Goal: Task Accomplishment & Management: Manage account settings

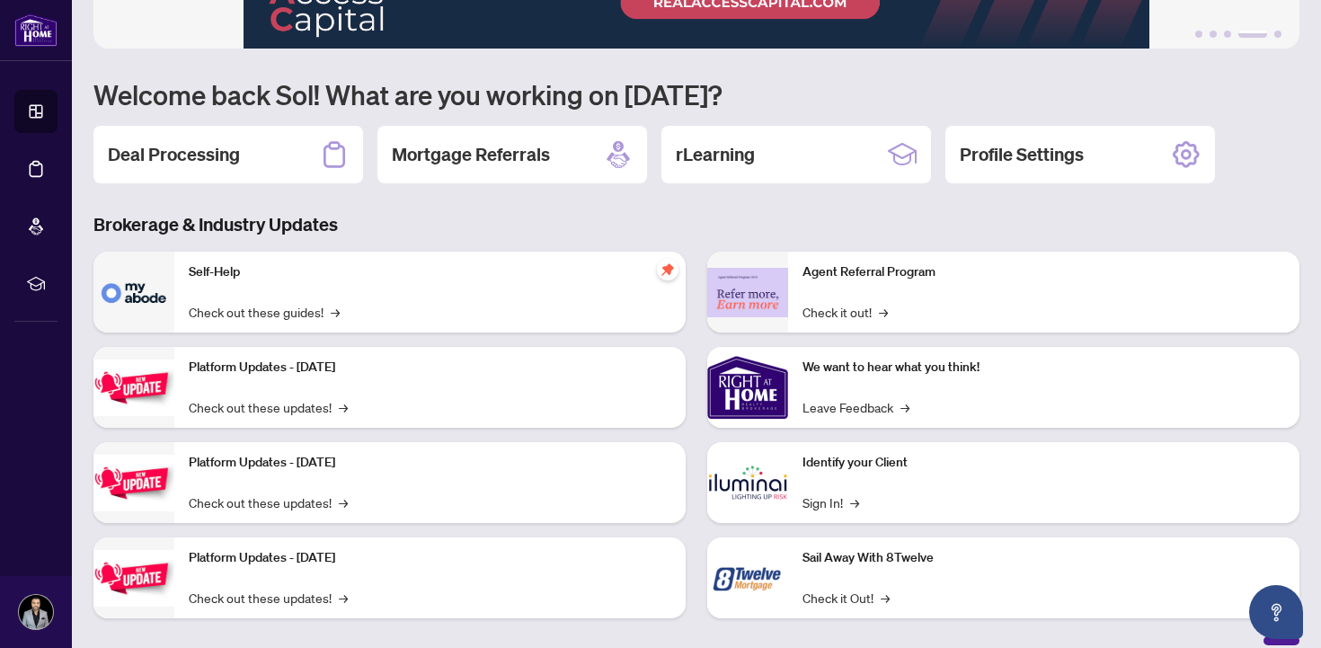
scroll to position [123, 0]
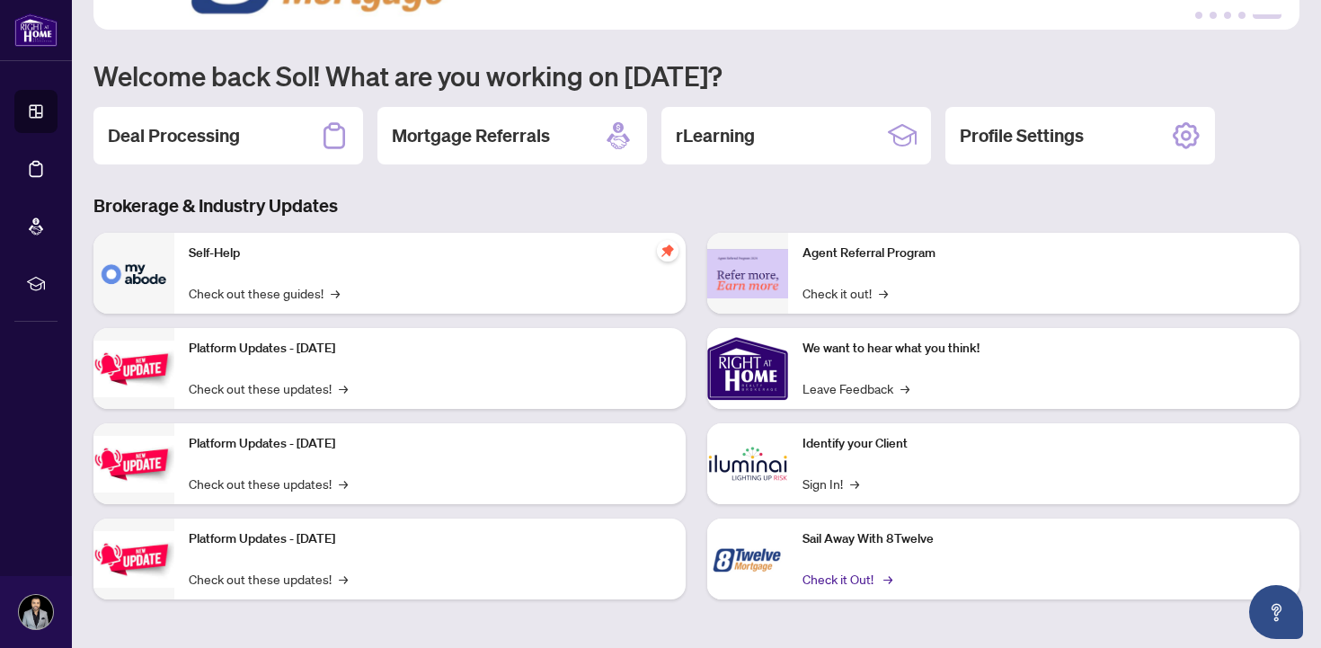
click at [838, 572] on link "Check it Out! →" at bounding box center [846, 579] width 87 height 20
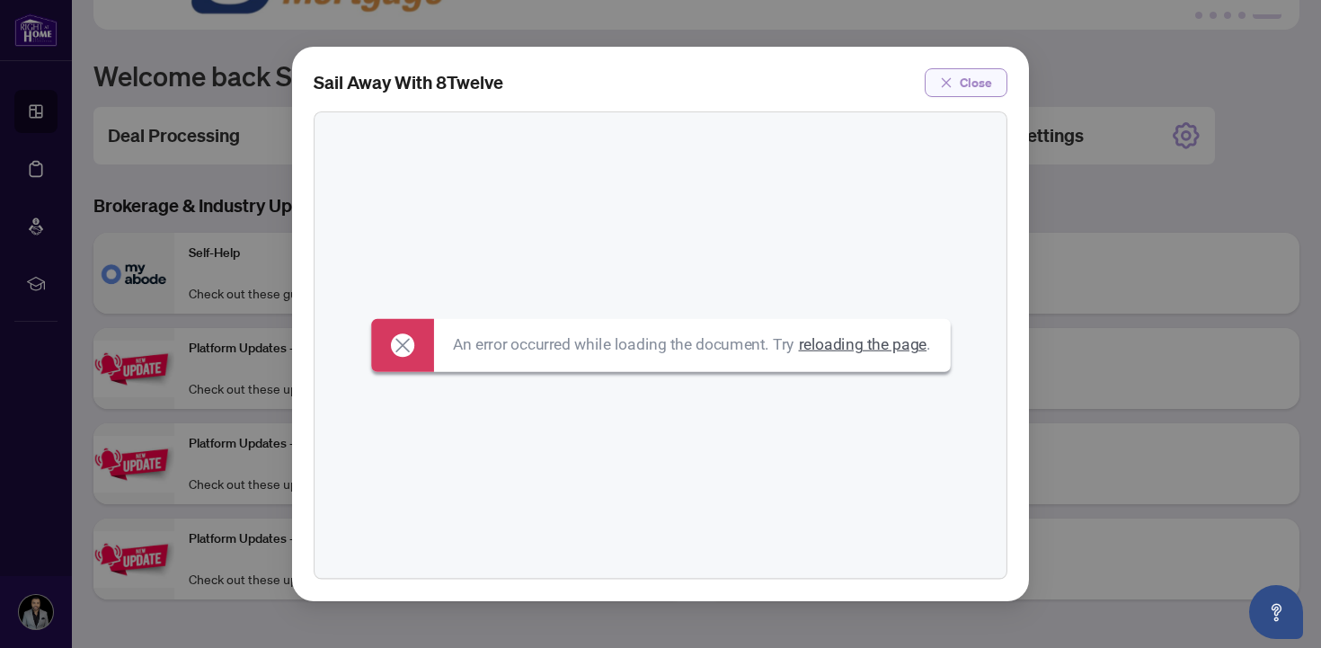
click at [946, 80] on icon "close" at bounding box center [946, 82] width 13 height 13
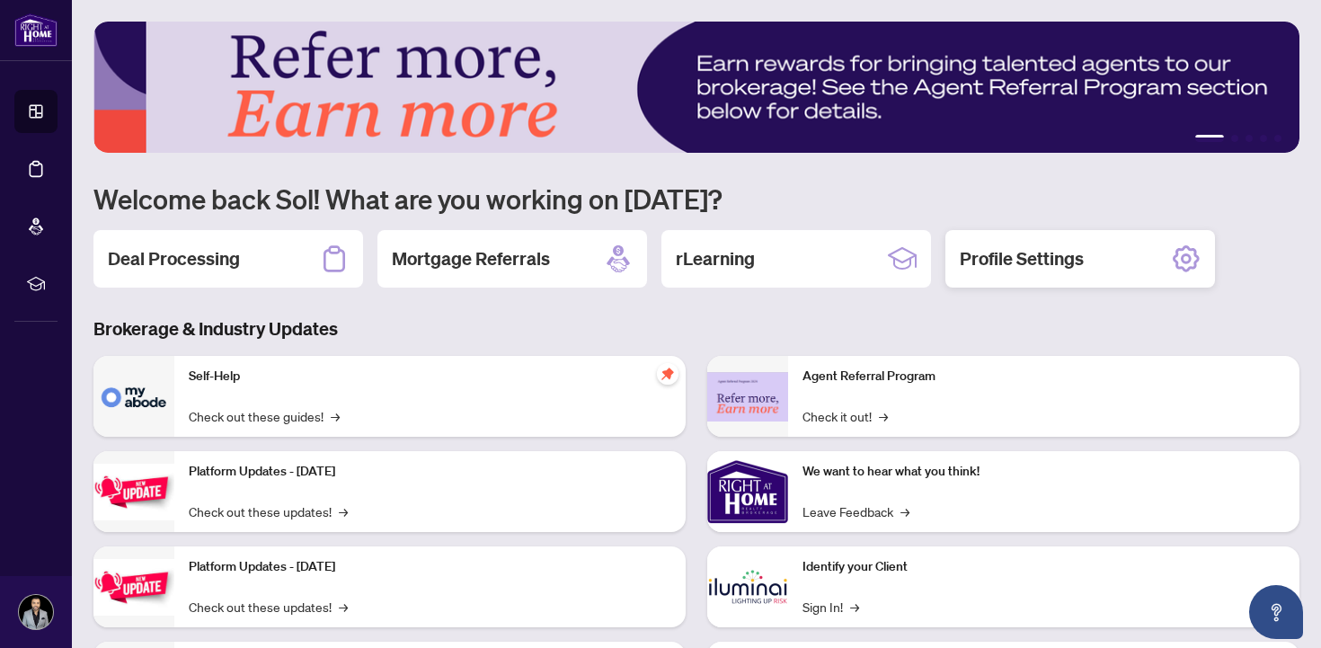
click at [1033, 253] on h2 "Profile Settings" at bounding box center [1022, 258] width 124 height 25
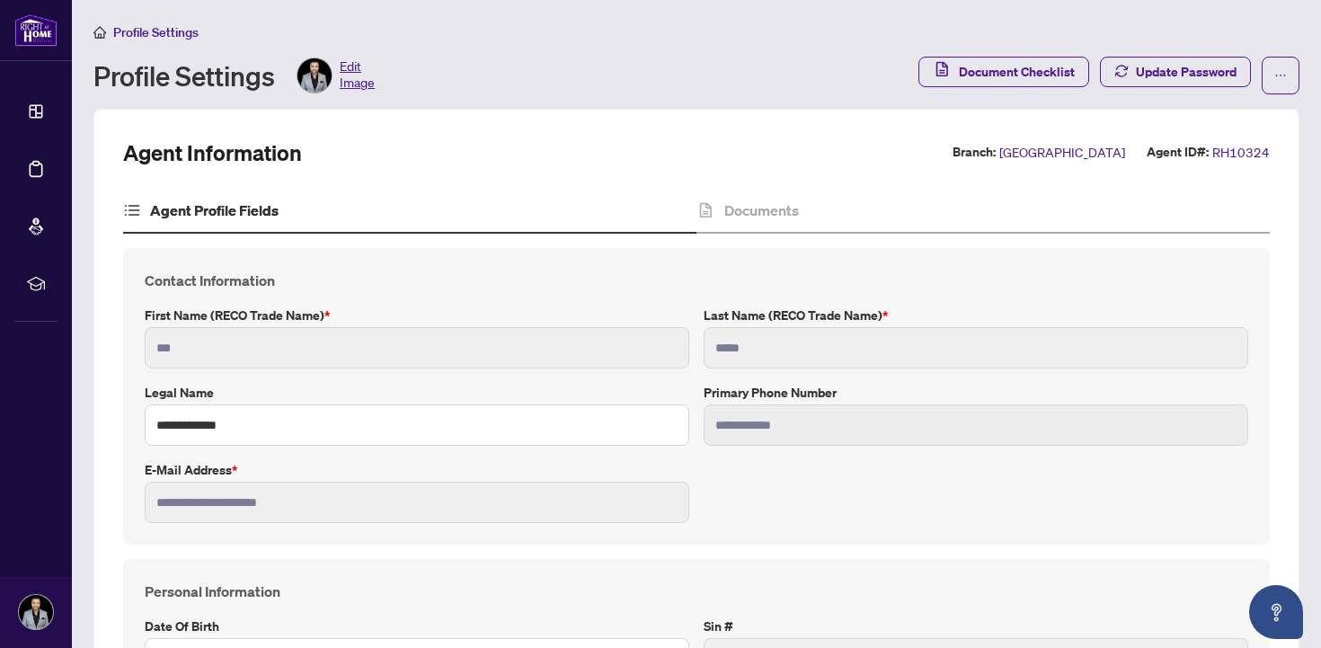
type input "****"
type input "**********"
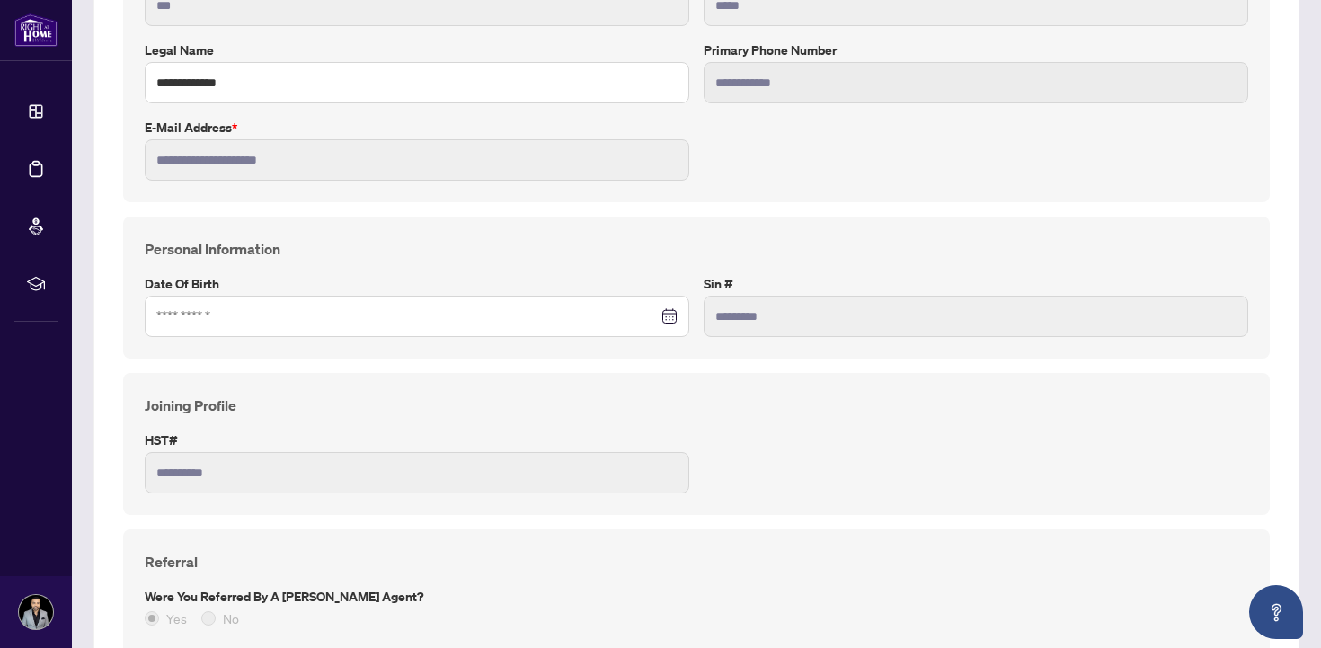
scroll to position [440, 0]
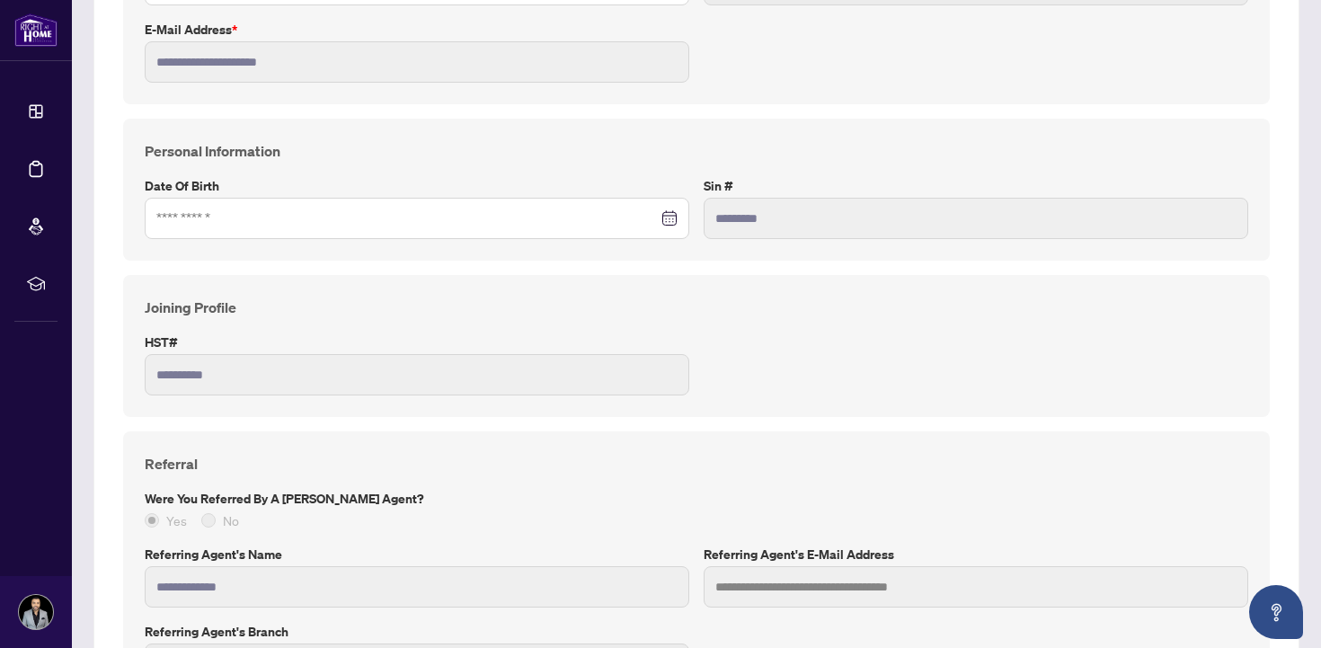
click at [671, 222] on div at bounding box center [416, 218] width 521 height 20
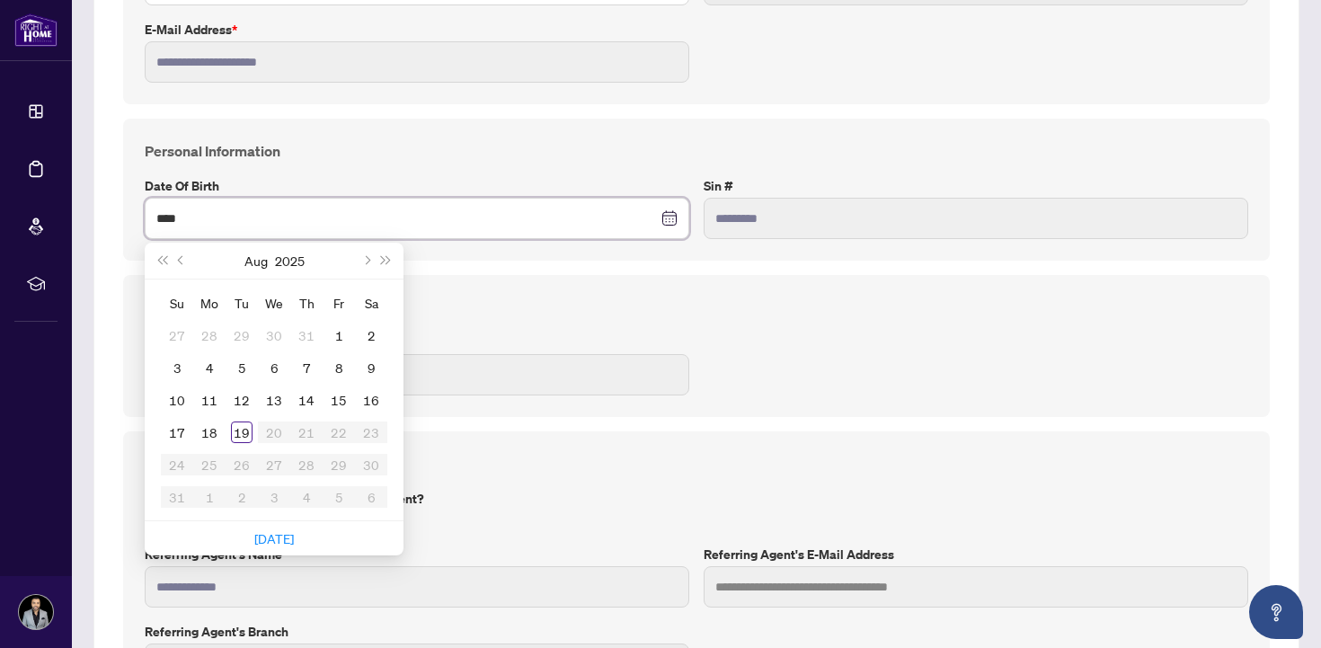
click at [207, 220] on input "****" at bounding box center [406, 218] width 501 height 20
click at [281, 373] on div "6" at bounding box center [274, 368] width 22 height 22
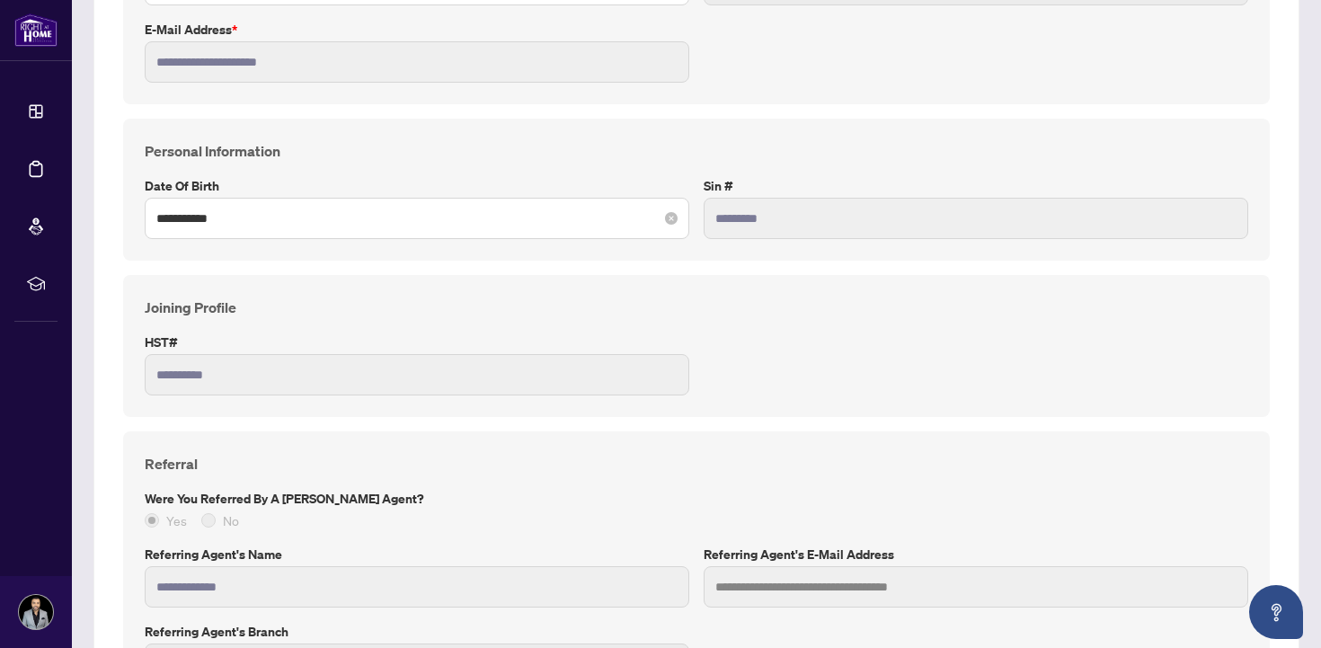
click at [670, 228] on div "**********" at bounding box center [417, 218] width 545 height 41
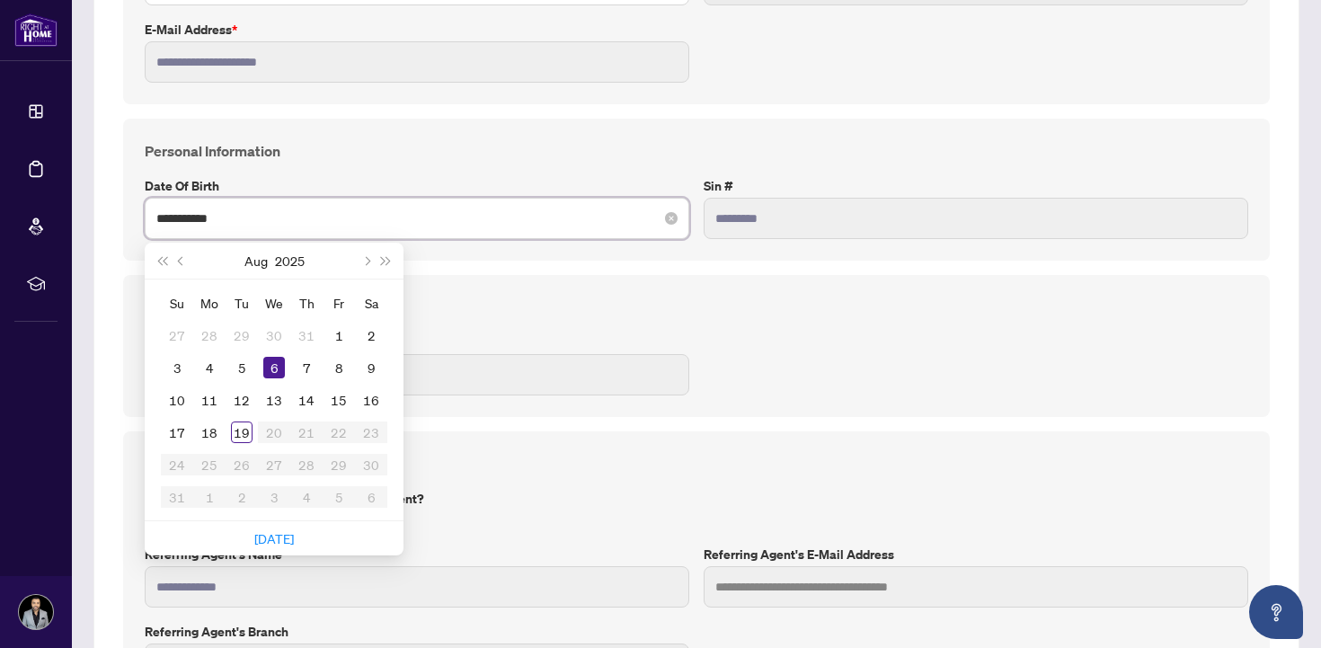
click at [533, 217] on input "**********" at bounding box center [406, 218] width 501 height 20
click at [279, 257] on button "2025" at bounding box center [290, 261] width 30 height 36
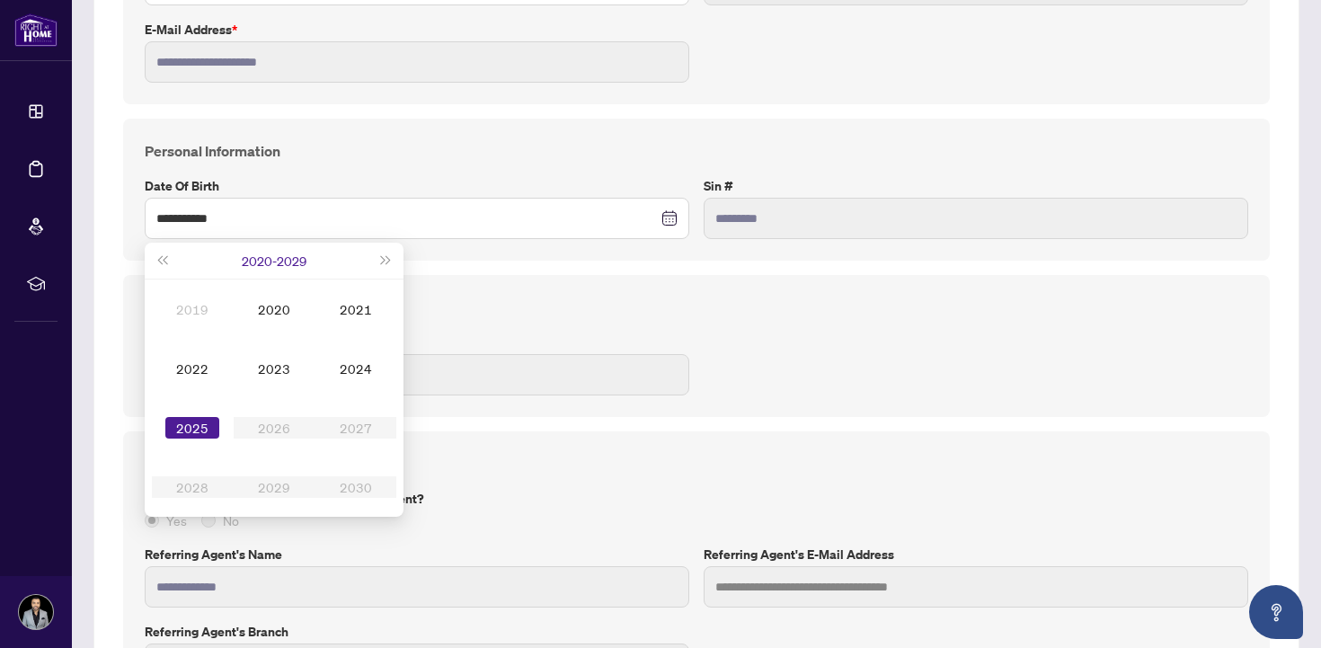
click at [280, 257] on button "2020 - 2029" at bounding box center [274, 261] width 65 height 36
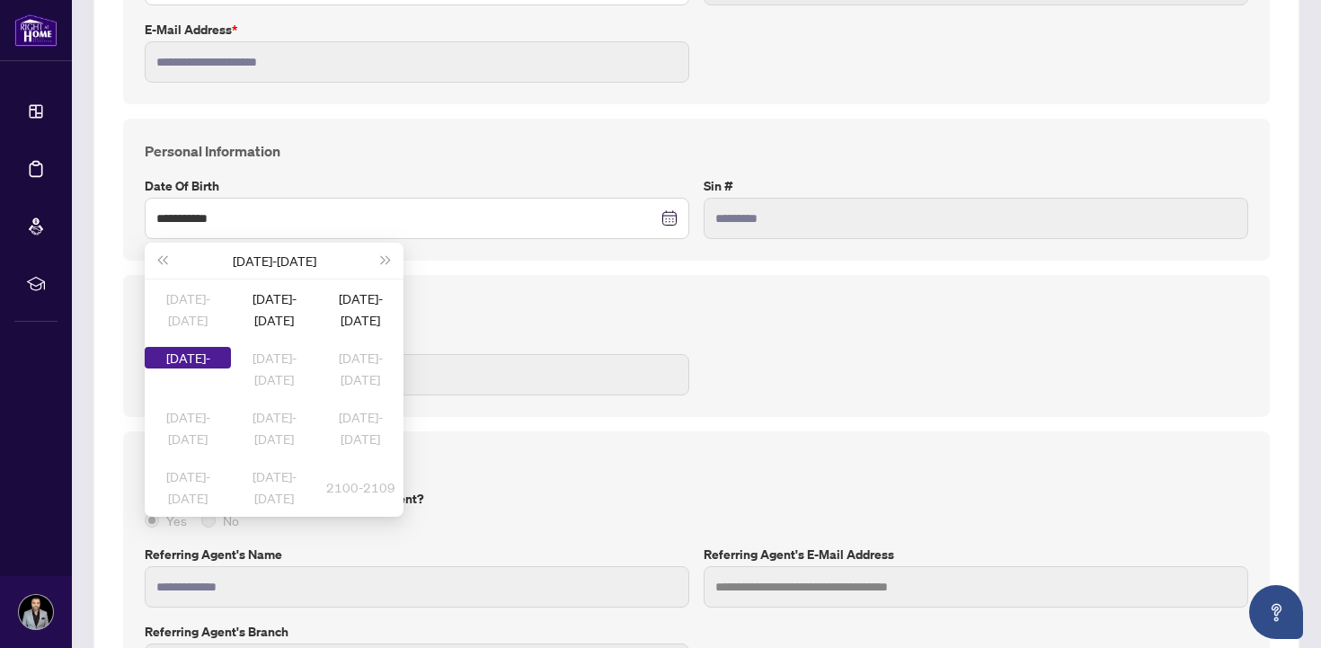
click at [255, 258] on div "2000-2099" at bounding box center [274, 261] width 204 height 36
click at [172, 258] on div "2000-2099" at bounding box center [274, 261] width 204 height 36
click at [162, 258] on span "Last year (Control + left)" at bounding box center [161, 260] width 9 height 9
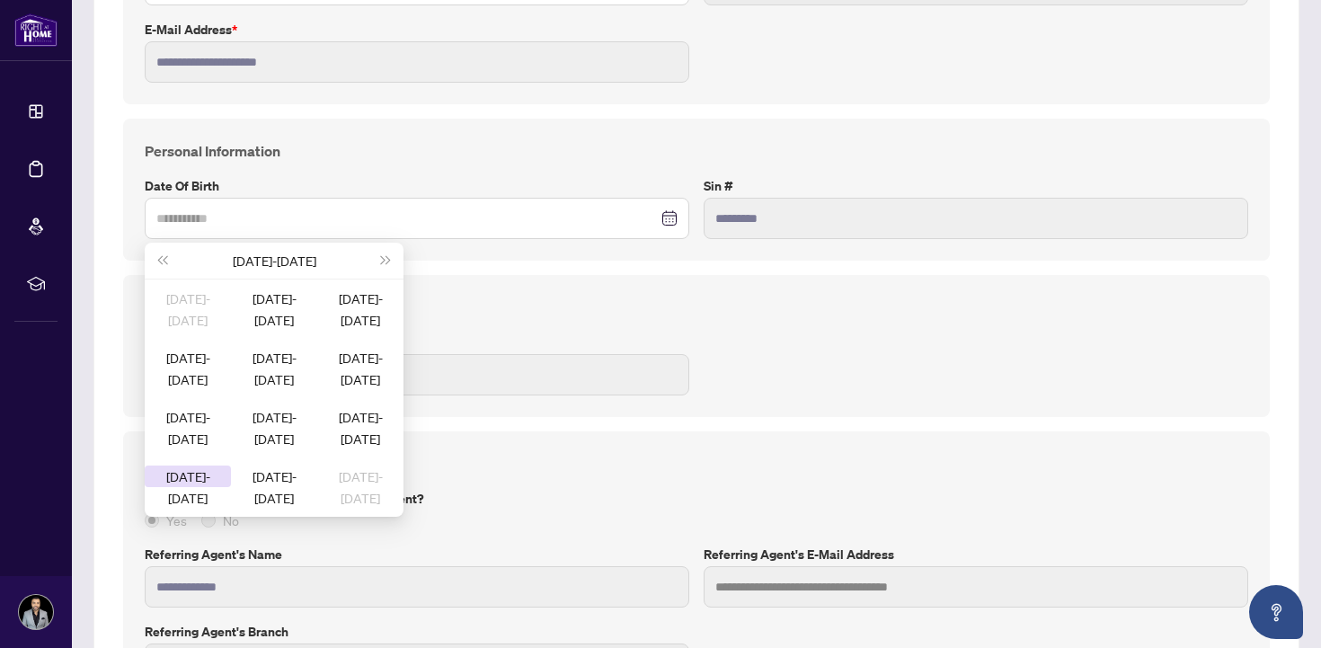
click at [203, 487] on div "1980-1989" at bounding box center [188, 477] width 86 height 22
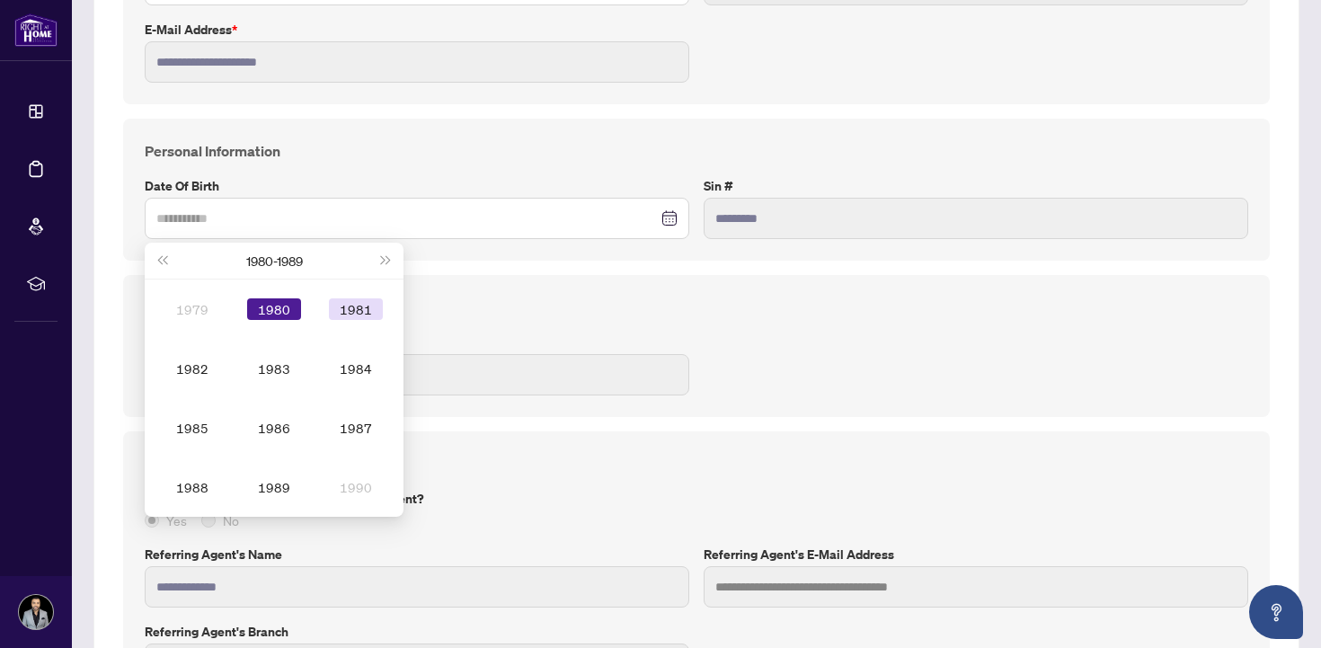
click at [355, 302] on div "1981" at bounding box center [356, 309] width 54 height 22
click at [363, 377] on div "Jun" at bounding box center [356, 369] width 54 height 22
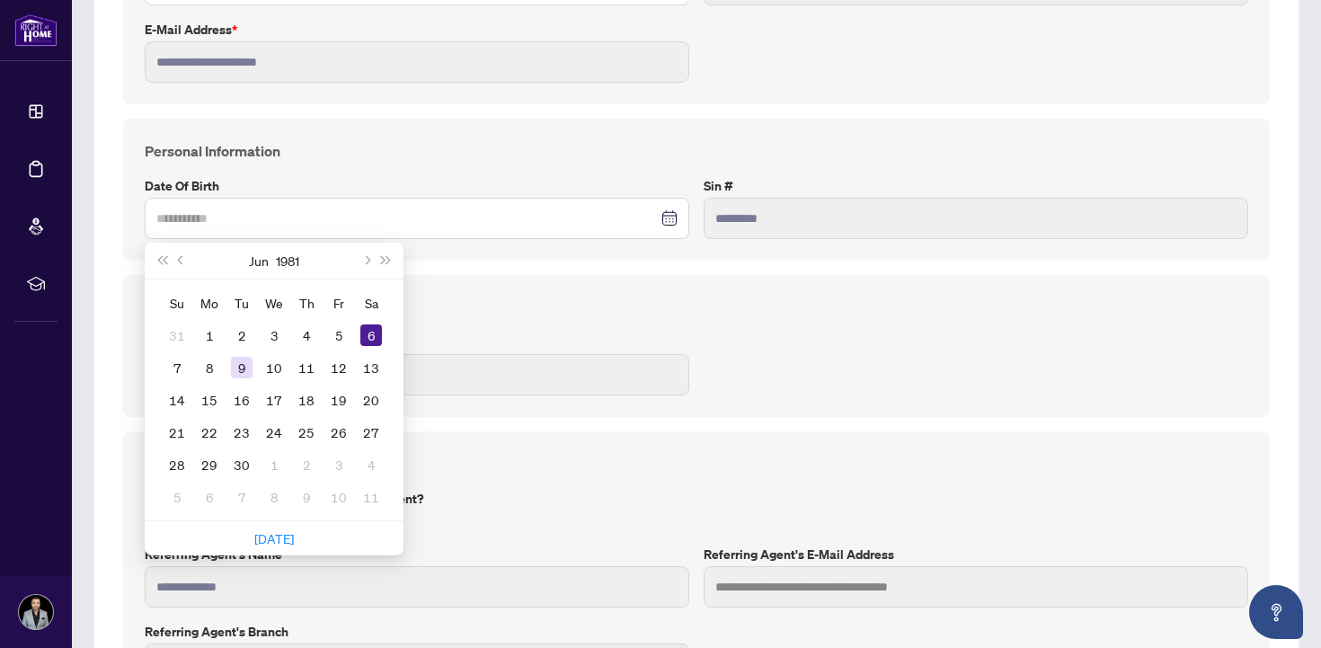
type input "**********"
click at [243, 367] on div "9" at bounding box center [242, 368] width 22 height 22
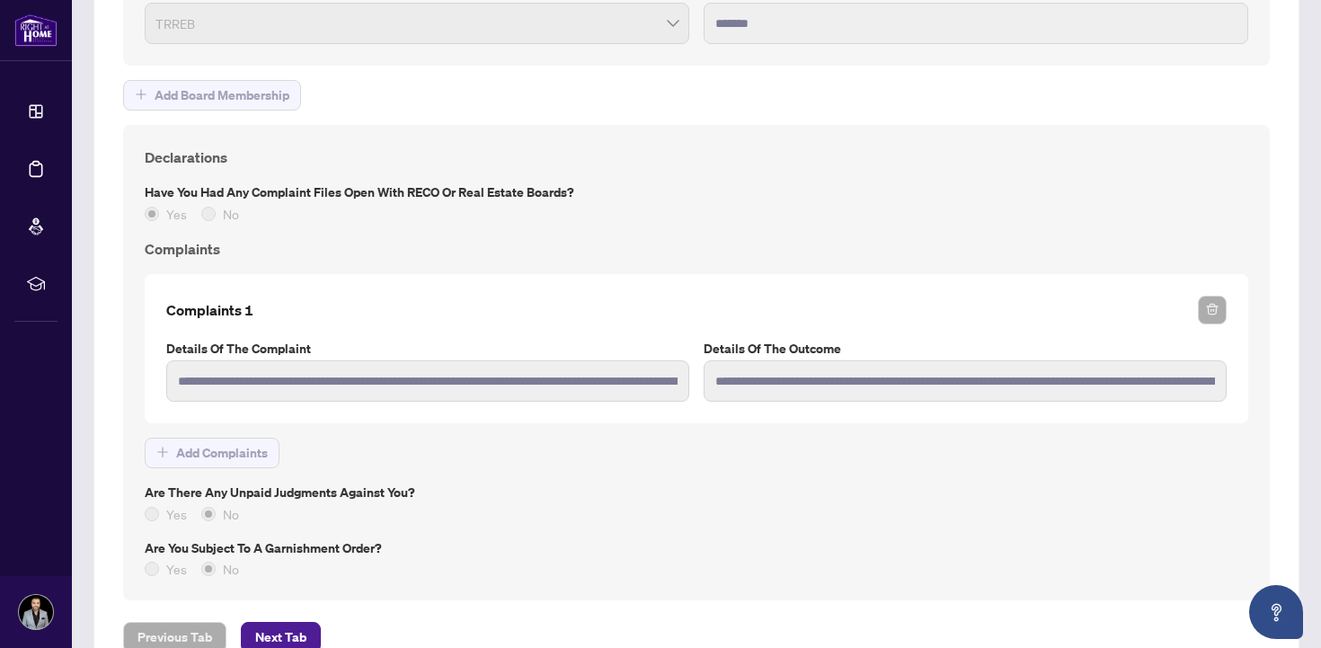
scroll to position [1781, 0]
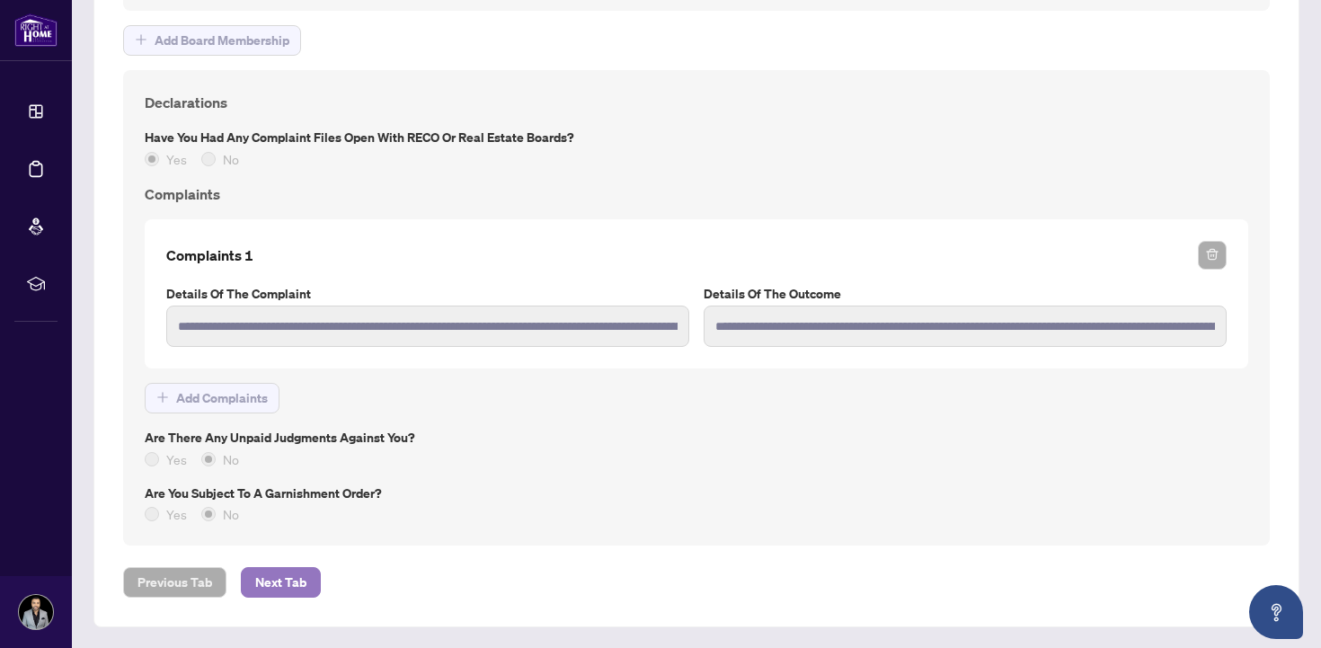
click at [291, 586] on span "Next Tab" at bounding box center [280, 582] width 51 height 29
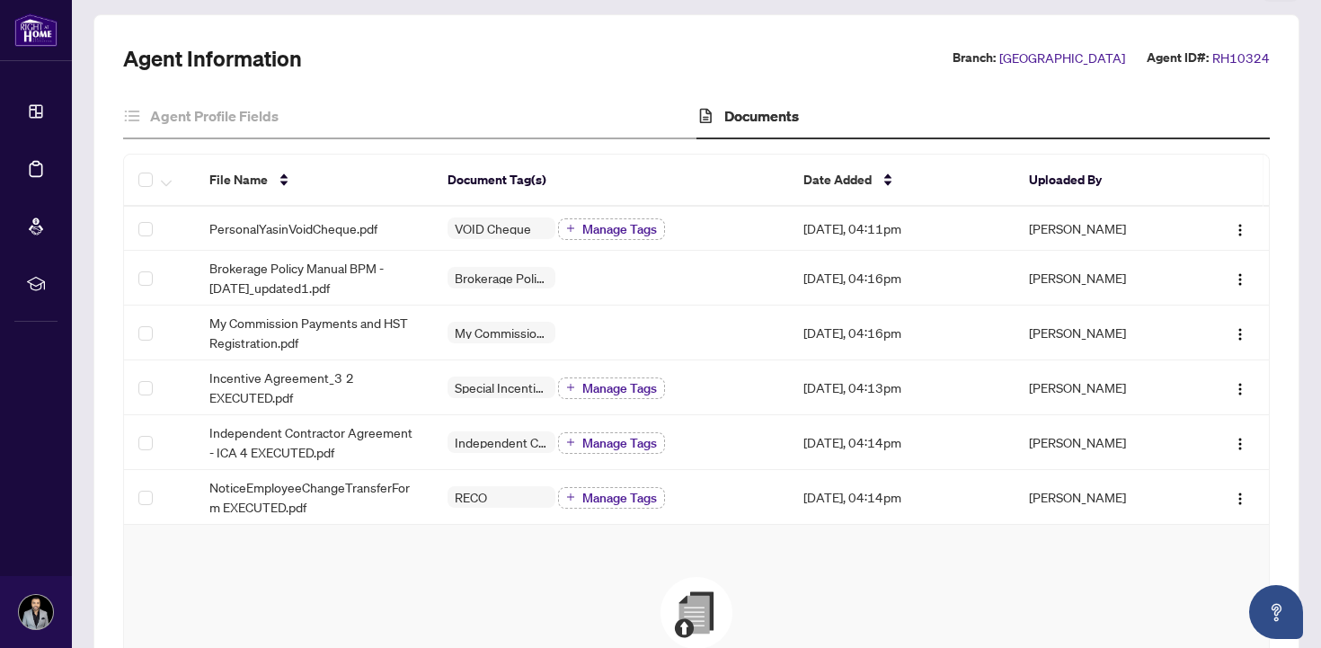
scroll to position [102, 0]
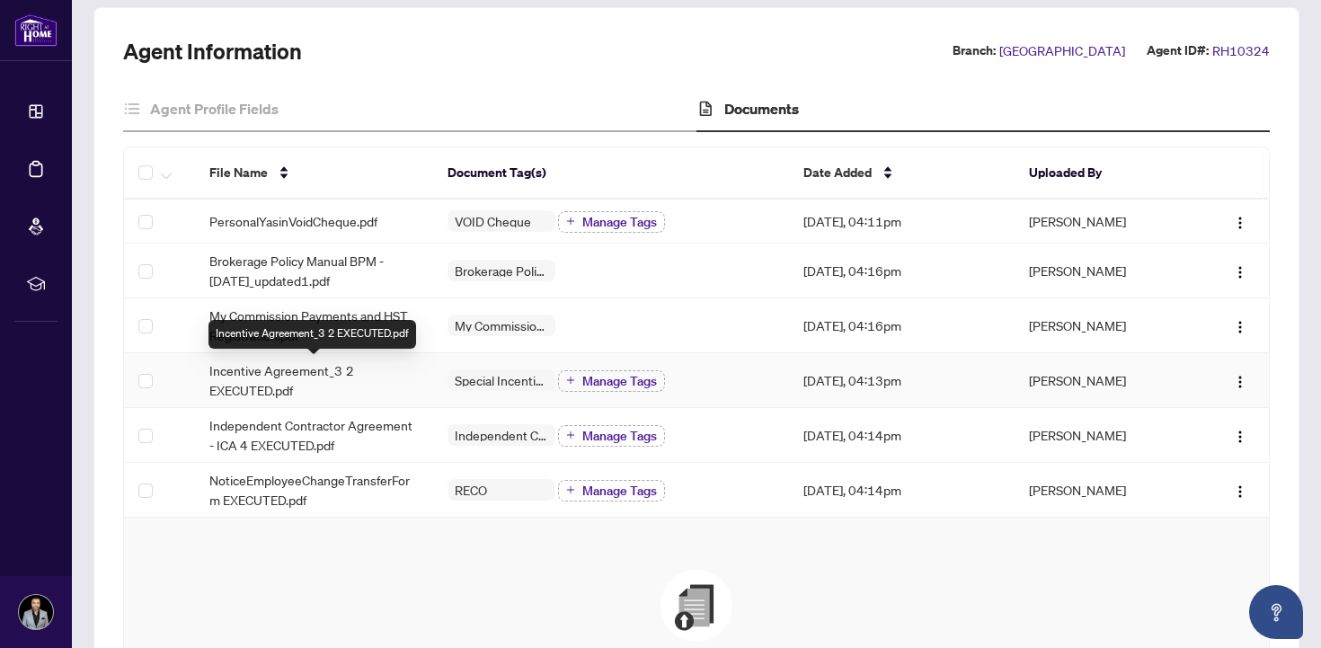
click at [265, 377] on span "Incentive Agreement_3 2 EXECUTED.pdf" at bounding box center [313, 380] width 208 height 40
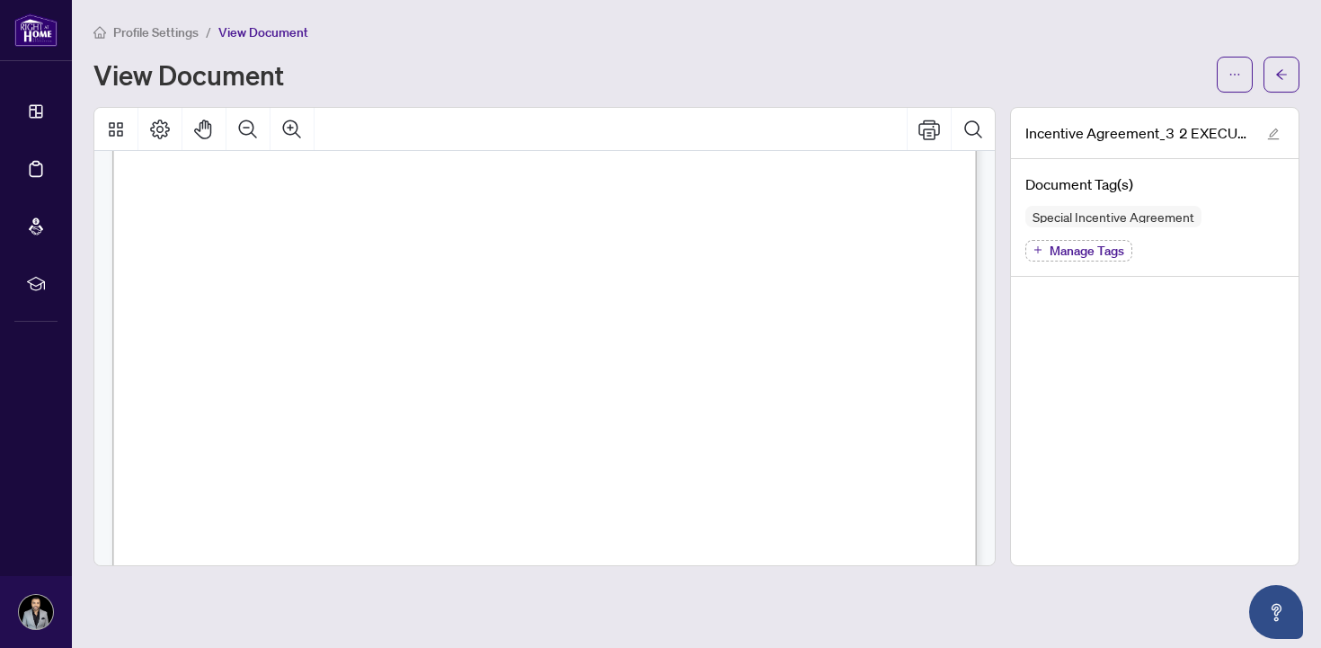
scroll to position [1329, 0]
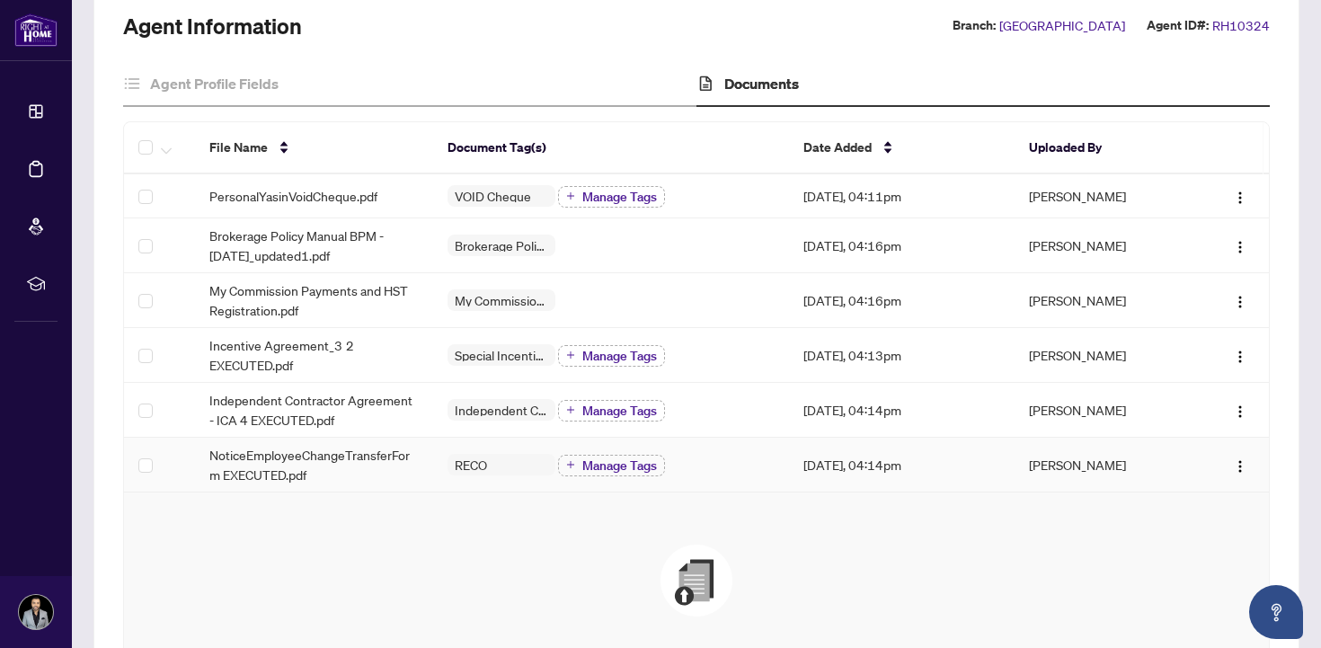
scroll to position [131, 0]
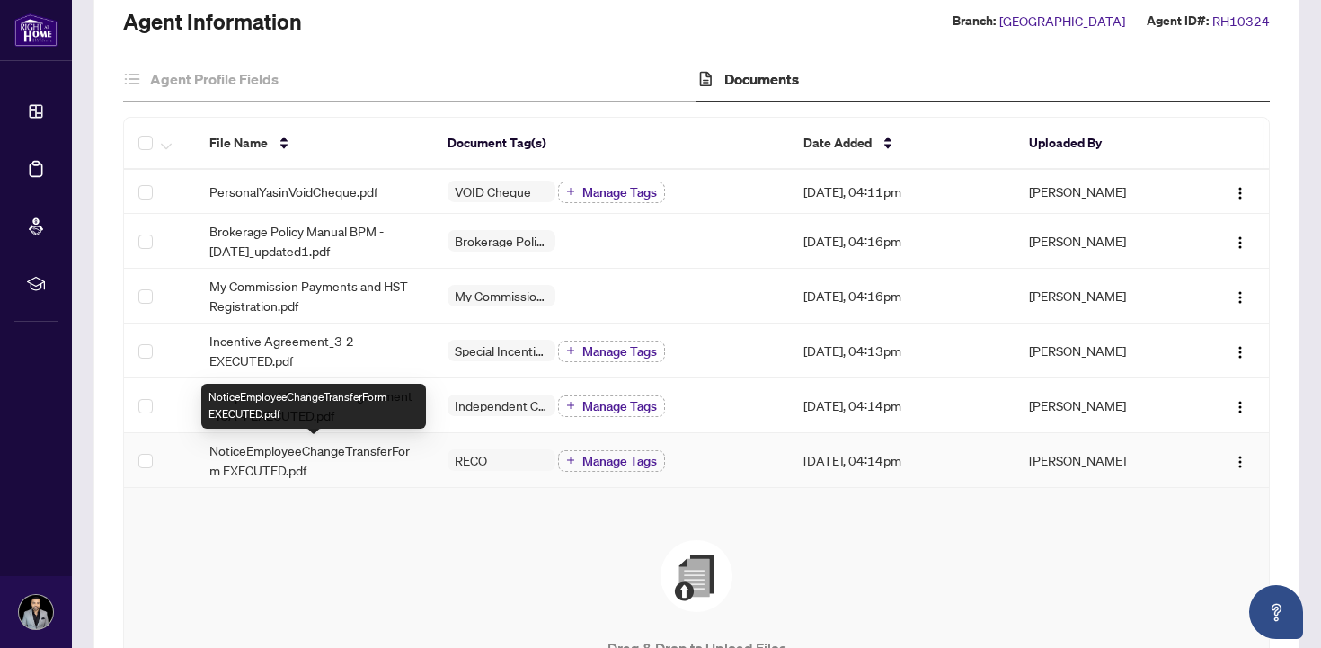
click at [276, 458] on span "NoticeEmployeeChangeTransferForm EXECUTED.pdf" at bounding box center [313, 460] width 208 height 40
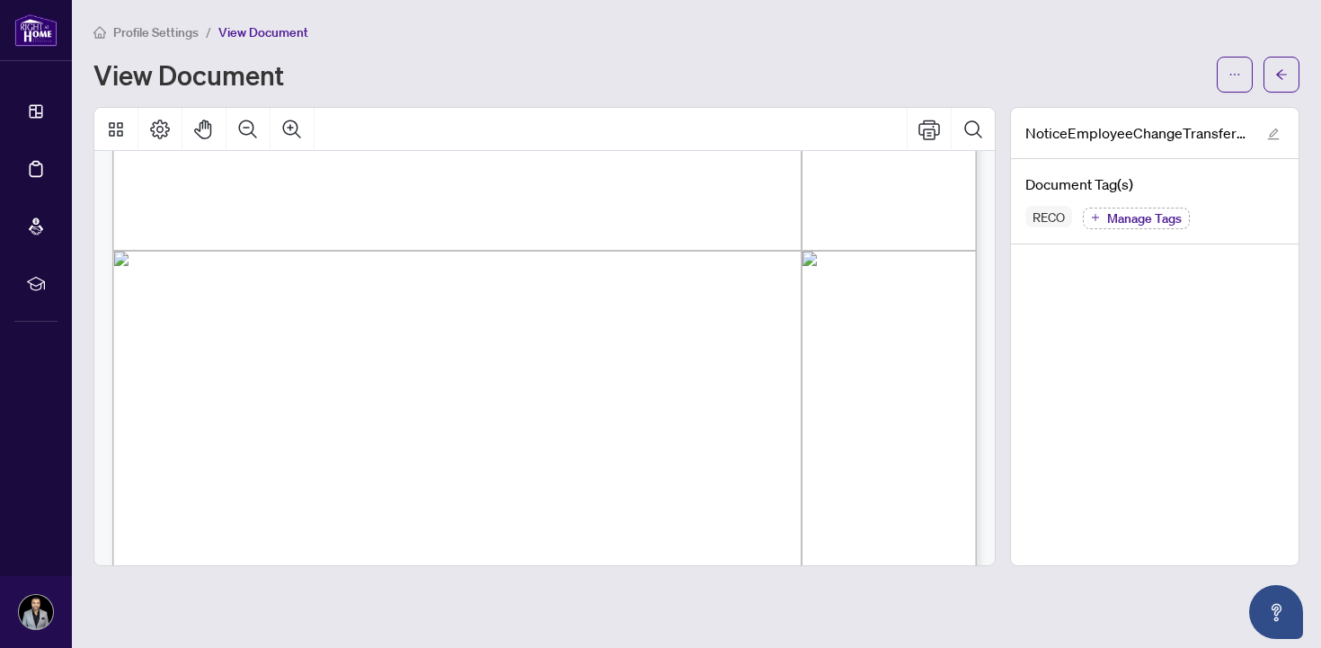
scroll to position [1672, 0]
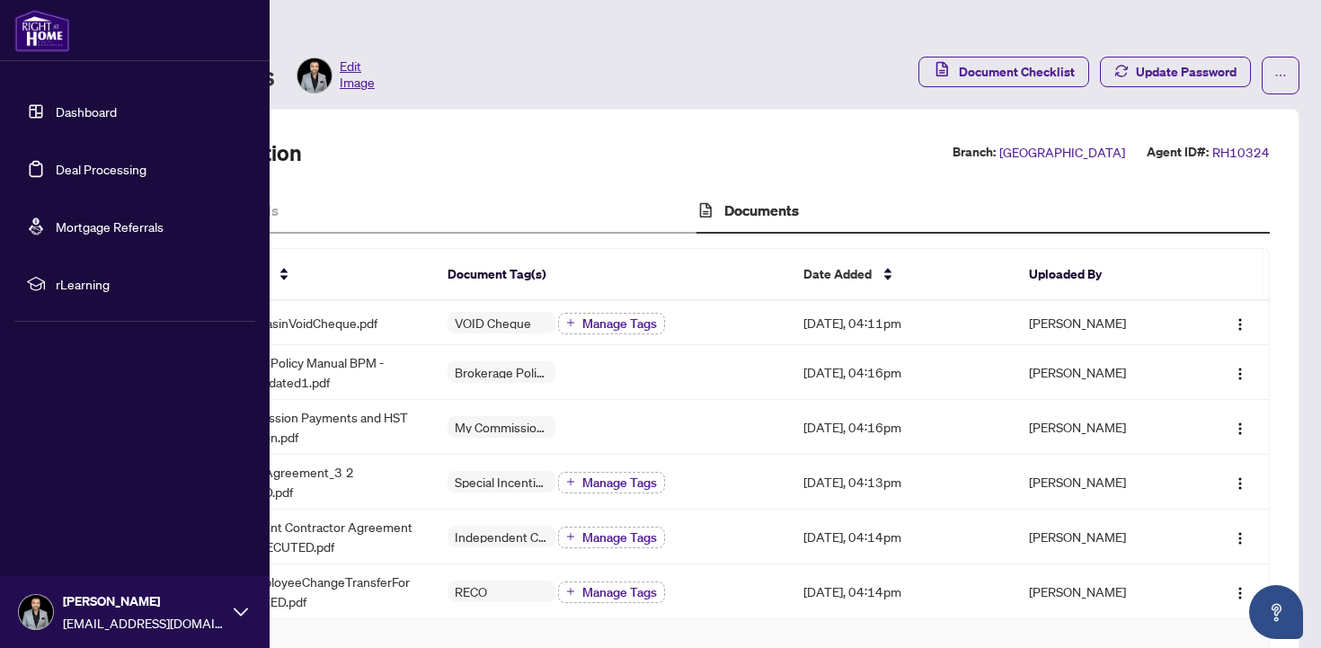
click at [86, 111] on link "Dashboard" at bounding box center [86, 111] width 61 height 16
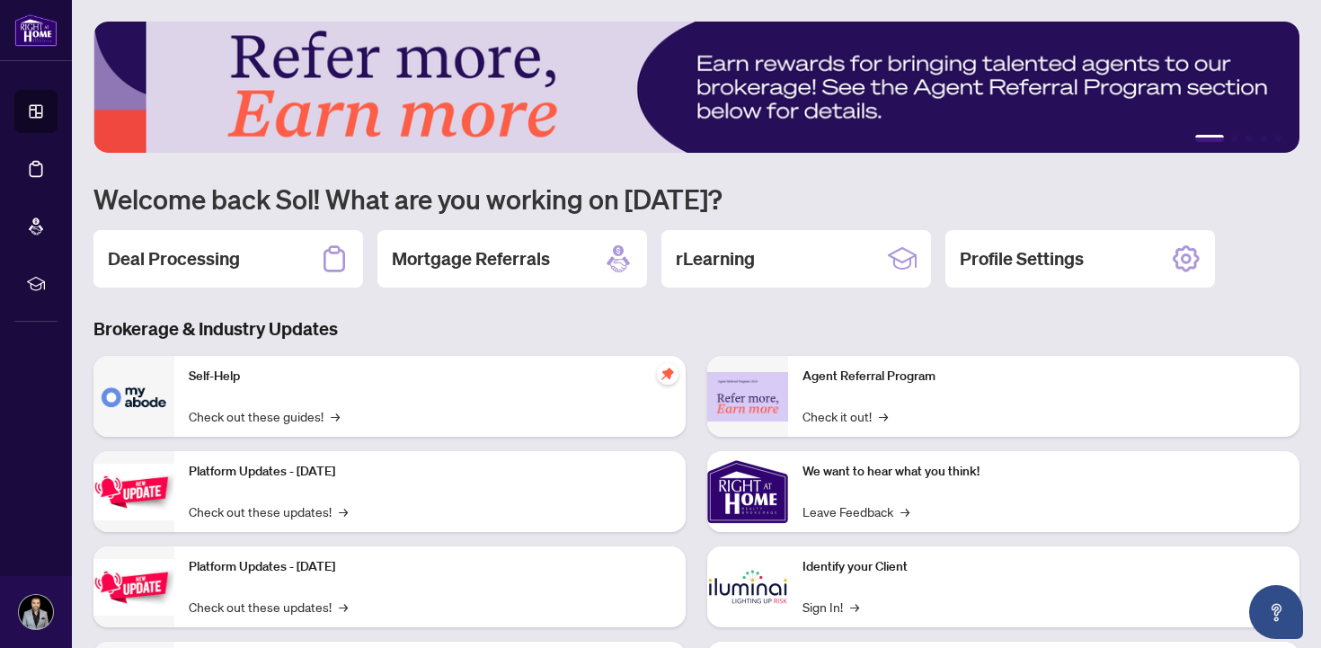
click at [1206, 140] on button "1" at bounding box center [1209, 138] width 29 height 7
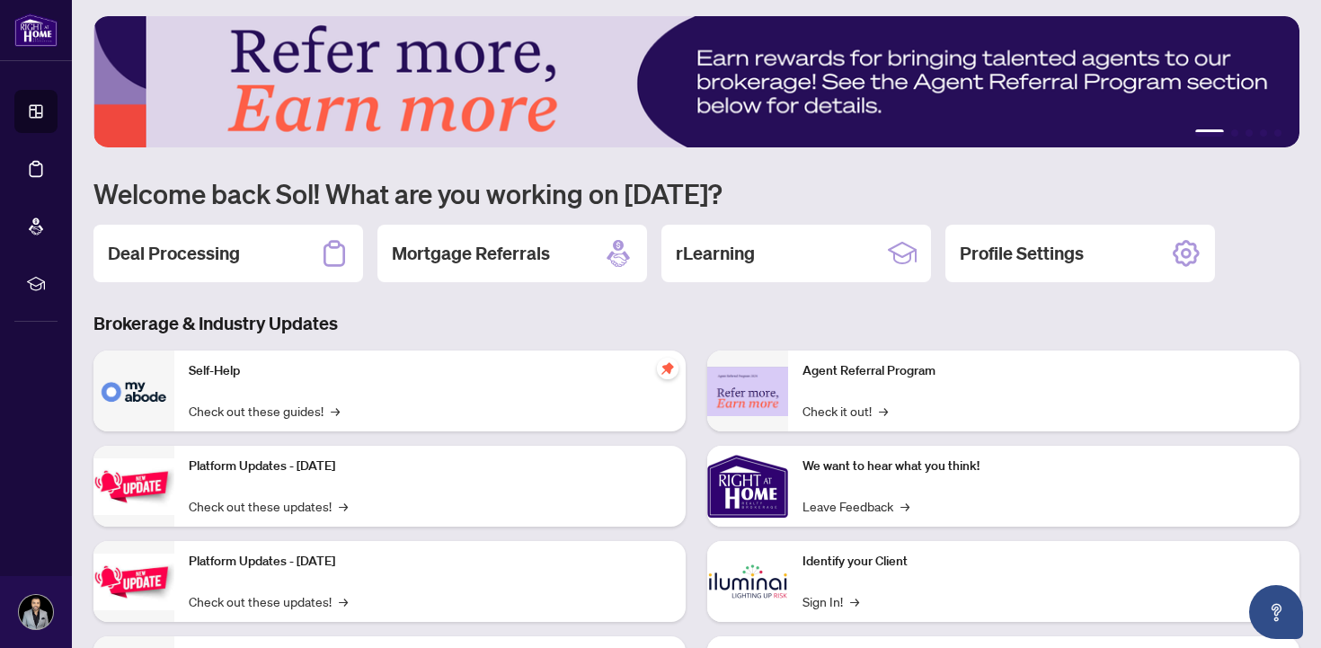
click at [890, 391] on div "Agent Referral Program Check it out! →" at bounding box center [1043, 390] width 511 height 81
click at [853, 413] on link "Check it out! →" at bounding box center [845, 411] width 85 height 20
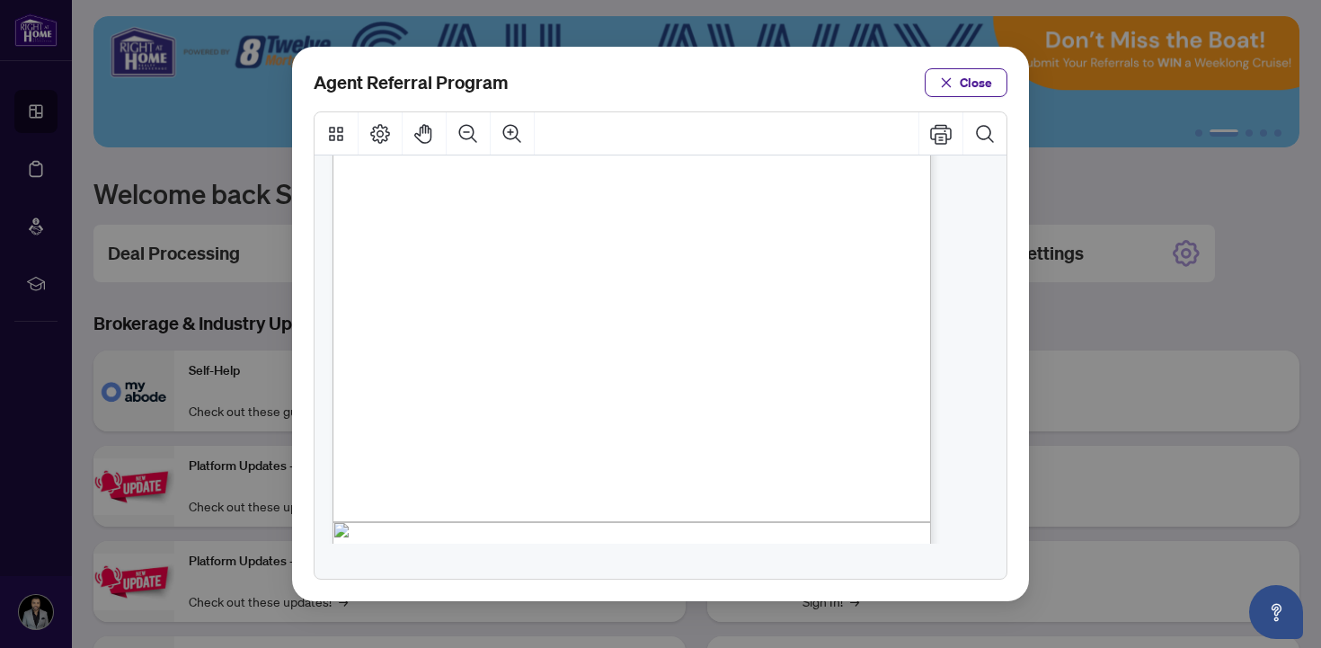
scroll to position [422, 0]
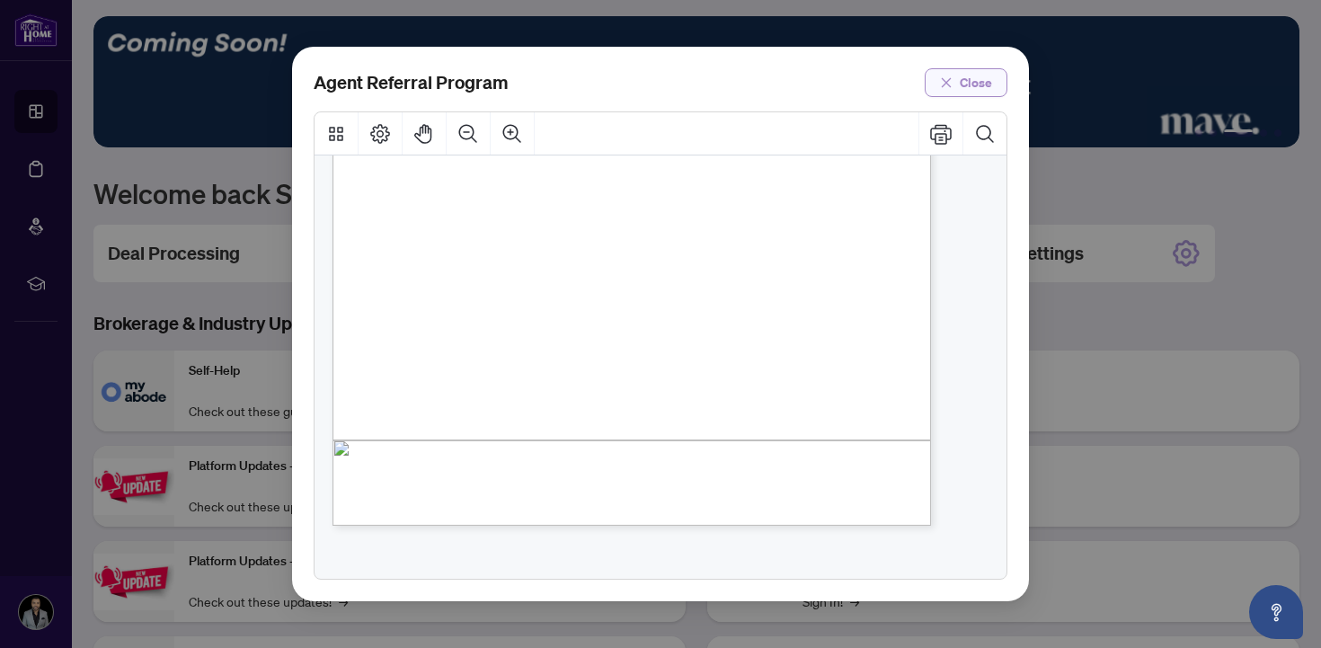
click at [945, 85] on icon "close" at bounding box center [946, 82] width 13 height 13
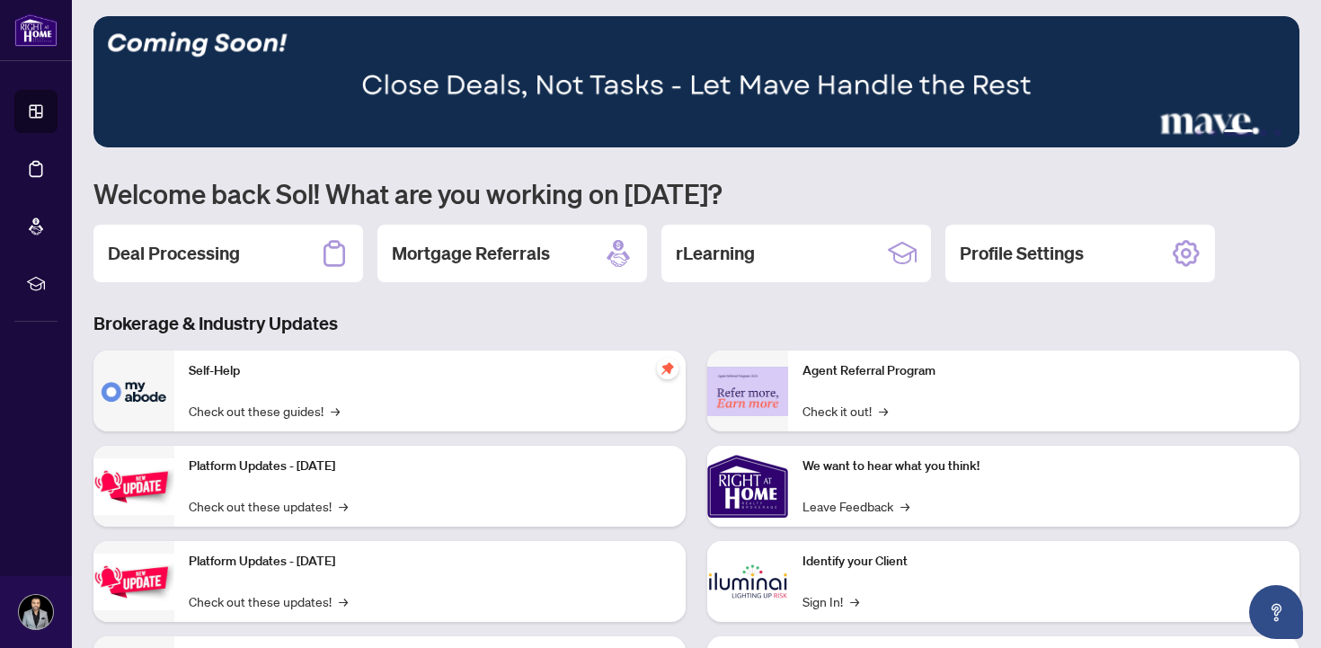
click at [226, 372] on p "Self-Help" at bounding box center [430, 371] width 483 height 20
click at [262, 421] on link "Check out these guides! →" at bounding box center [264, 411] width 151 height 20
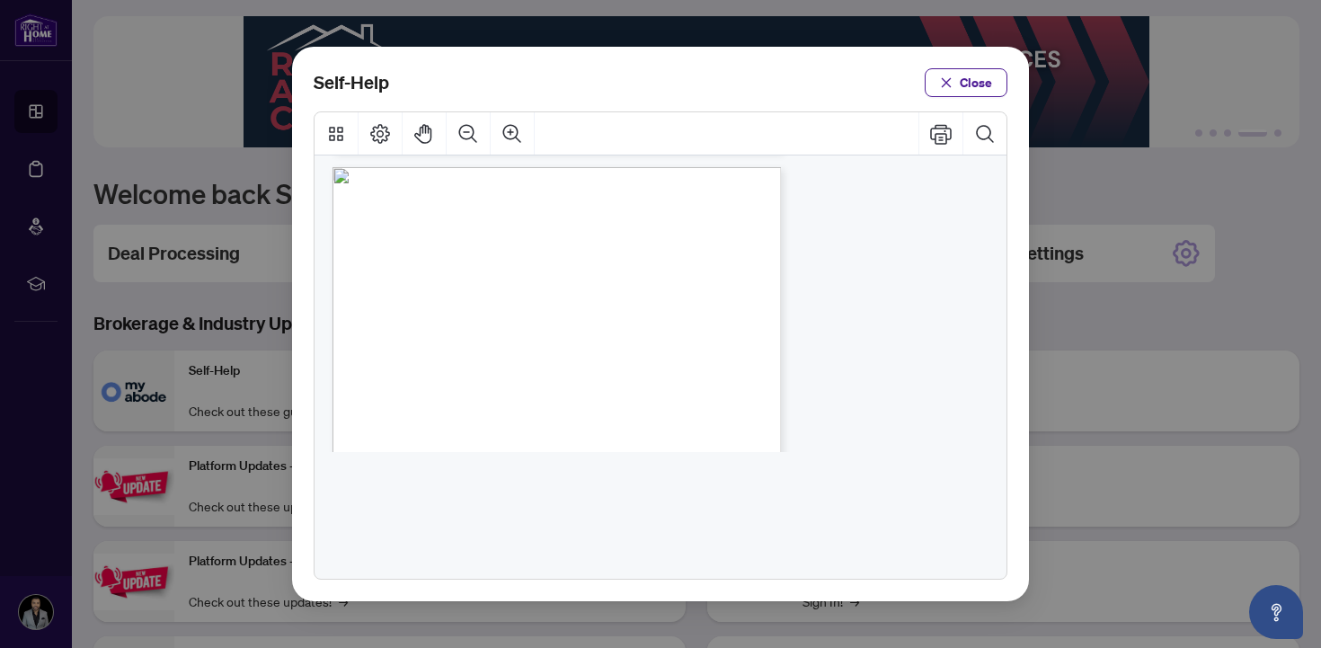
scroll to position [390, 0]
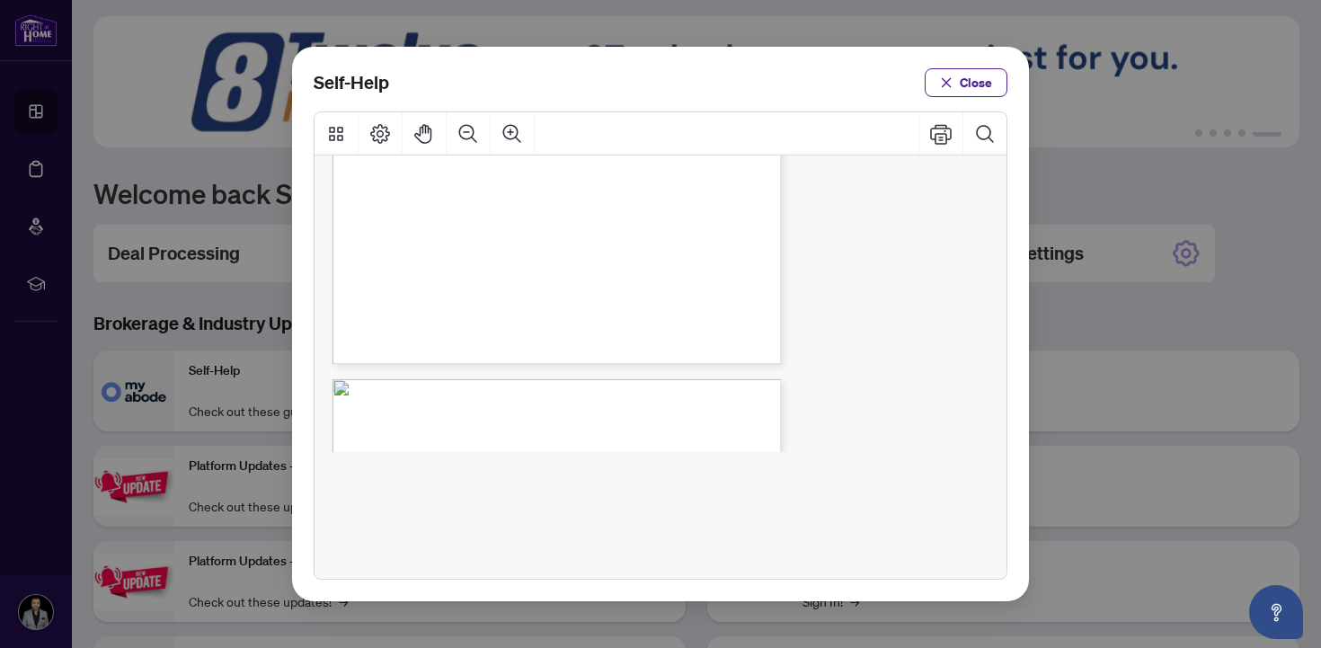
click at [993, 58] on div "Self-Help Close" at bounding box center [660, 324] width 737 height 554
click at [968, 76] on span "Close" at bounding box center [976, 82] width 32 height 29
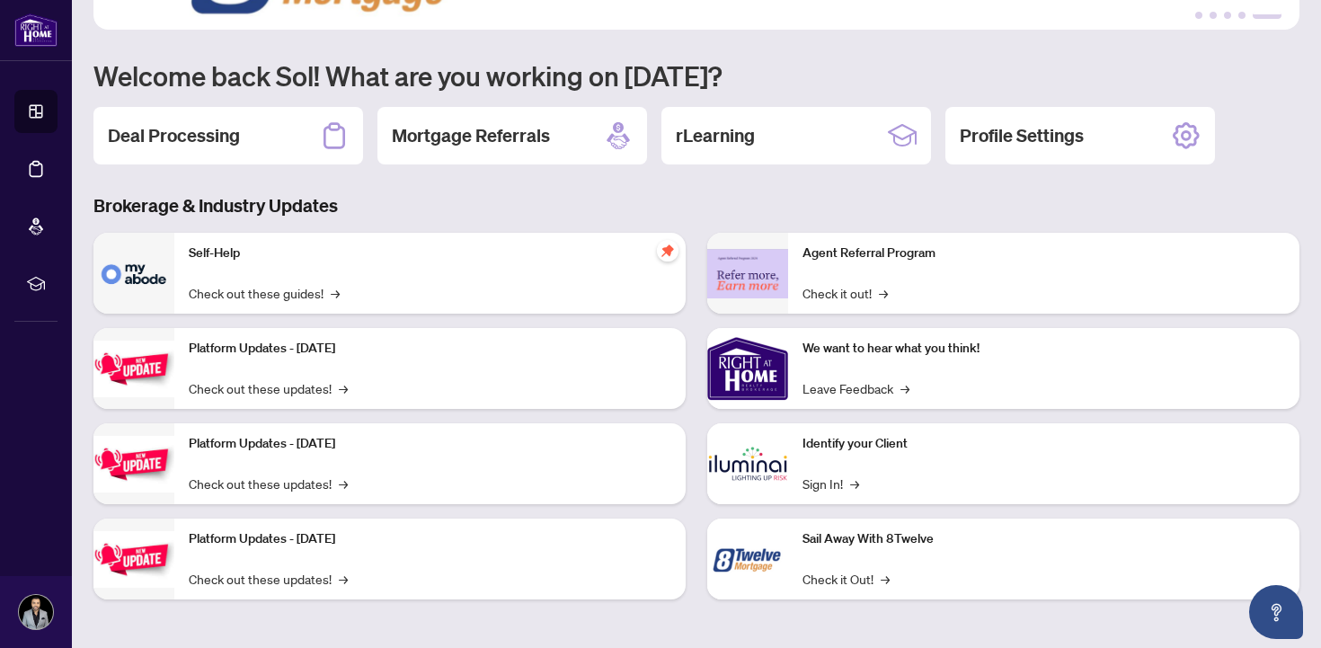
scroll to position [0, 0]
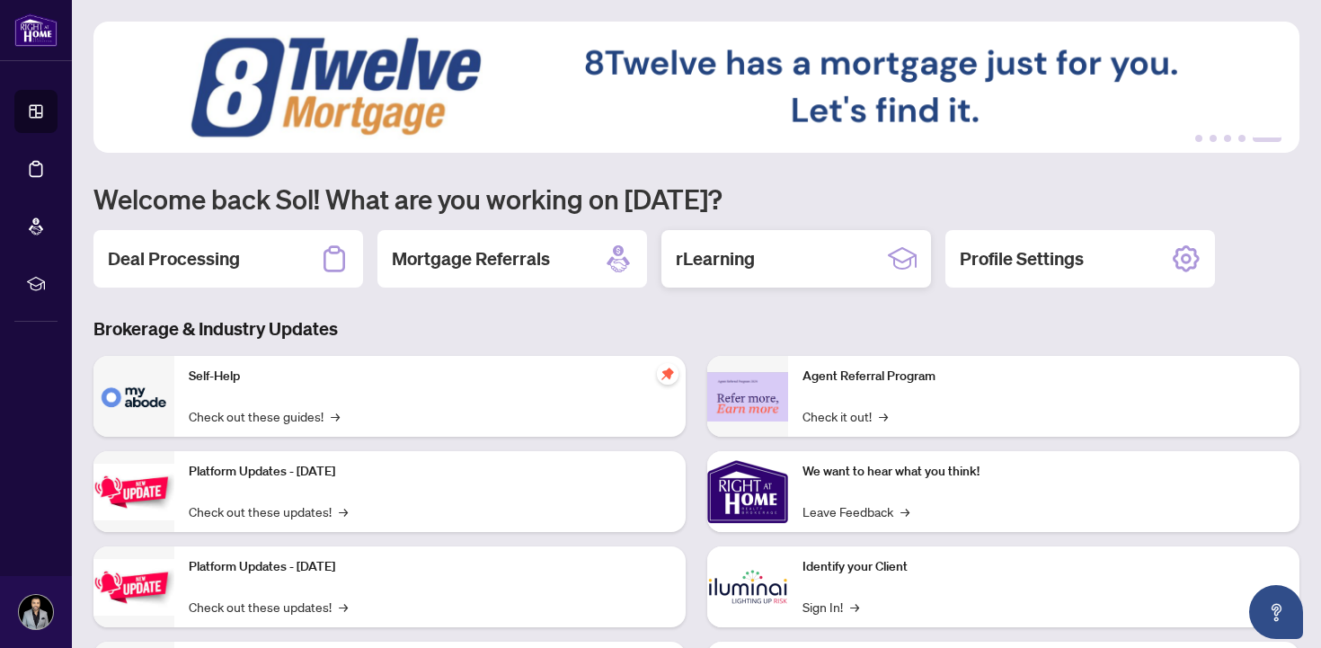
click at [744, 247] on h2 "rLearning" at bounding box center [715, 258] width 79 height 25
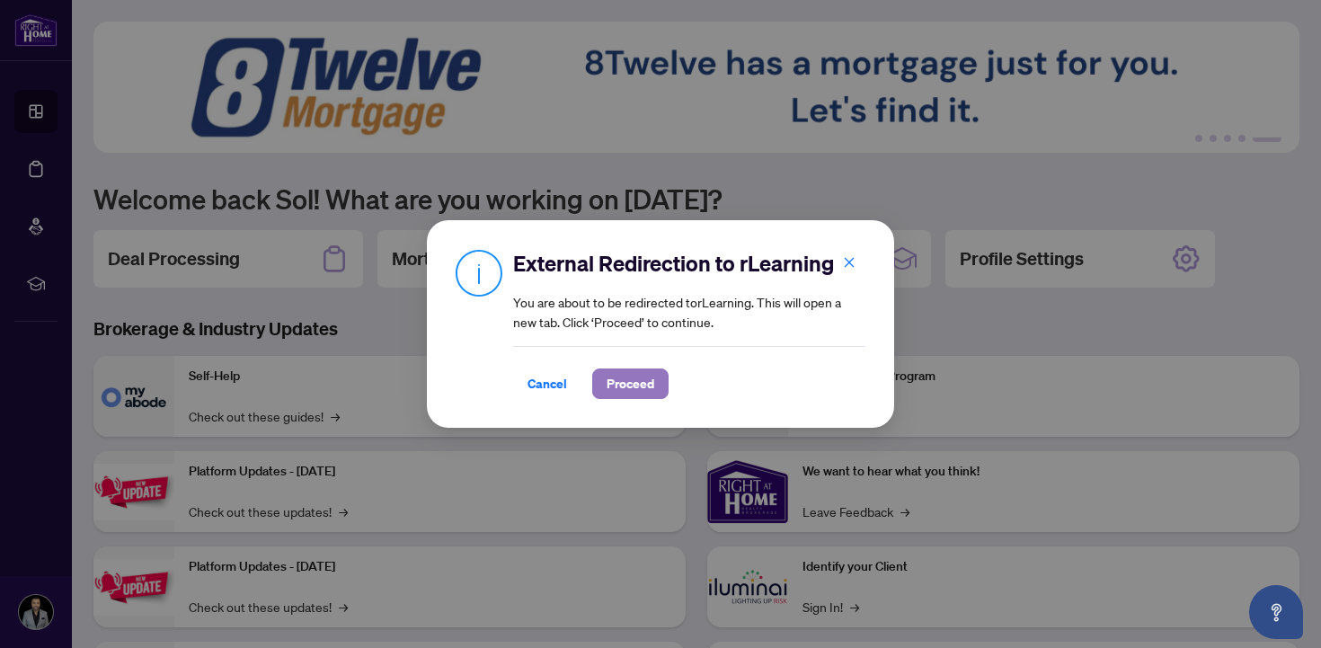
click at [608, 380] on span "Proceed" at bounding box center [631, 383] width 48 height 29
